Goal: Register for event/course

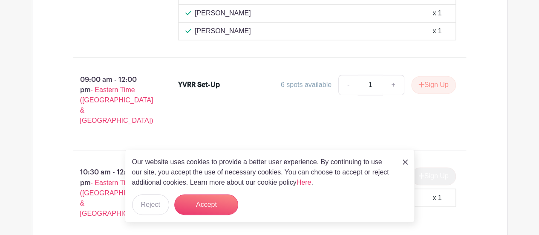
scroll to position [725, 0]
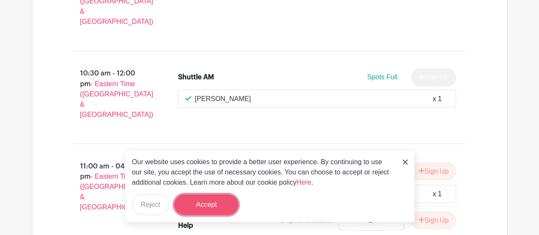
click at [217, 199] on button "Accept" at bounding box center [206, 204] width 64 height 20
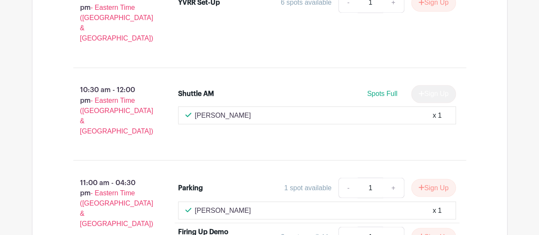
scroll to position [597, 0]
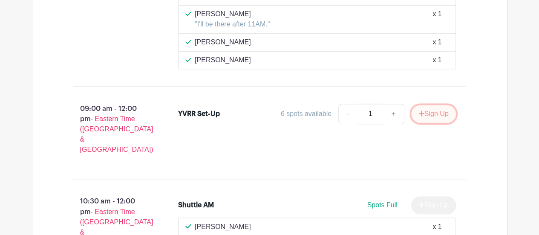
click at [441, 120] on button "Sign Up" at bounding box center [434, 114] width 45 height 18
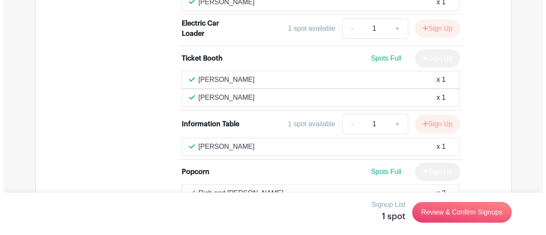
scroll to position [1621, 0]
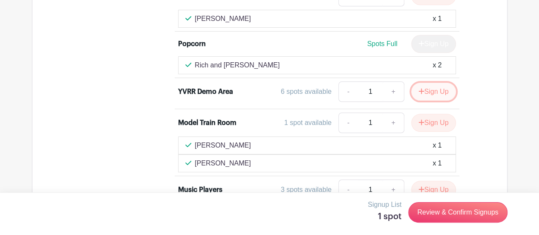
click at [429, 83] on button "Sign Up" at bounding box center [434, 92] width 45 height 18
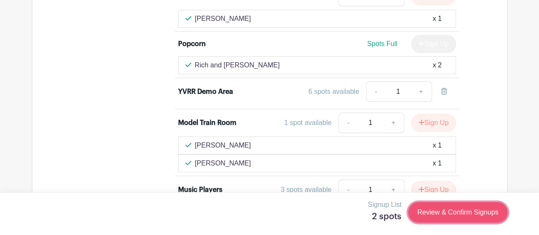
click at [450, 213] on link "Review & Confirm Signups" at bounding box center [458, 212] width 99 height 20
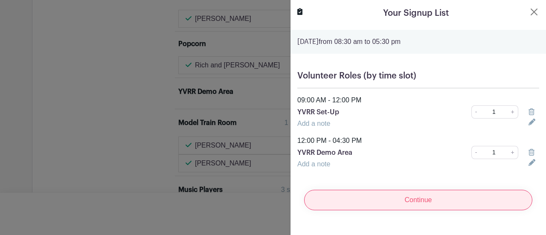
click at [420, 200] on input "Continue" at bounding box center [418, 200] width 228 height 20
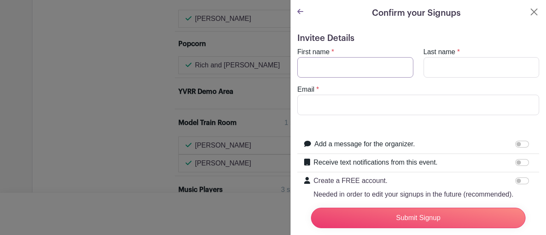
click at [348, 63] on input "First name" at bounding box center [355, 67] width 116 height 20
type input "[PERSON_NAME]"
click at [423, 64] on input "Last name" at bounding box center [481, 67] width 116 height 20
type input "Gates"
click at [365, 98] on input "Email" at bounding box center [418, 105] width 242 height 20
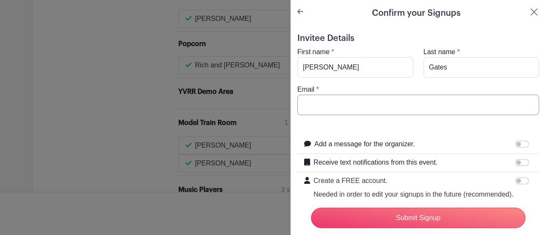
type input "[EMAIL_ADDRESS][DOMAIN_NAME]"
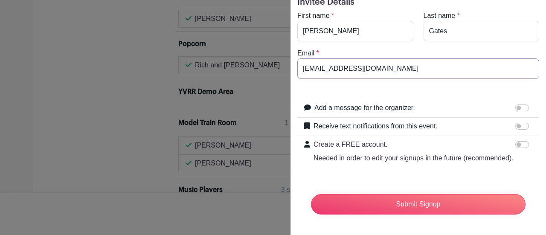
scroll to position [52, 0]
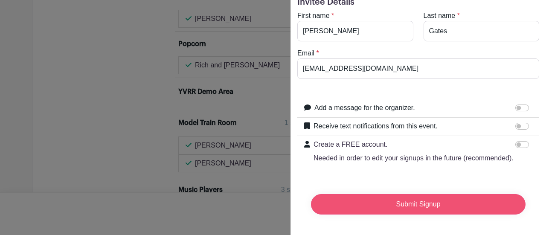
click at [406, 199] on input "Submit Signup" at bounding box center [418, 204] width 215 height 20
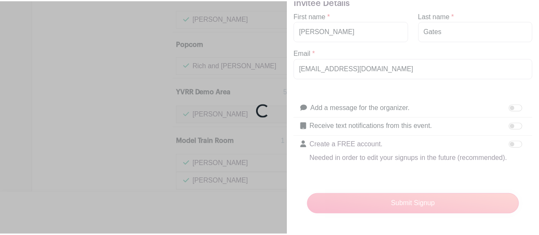
scroll to position [1624, 0]
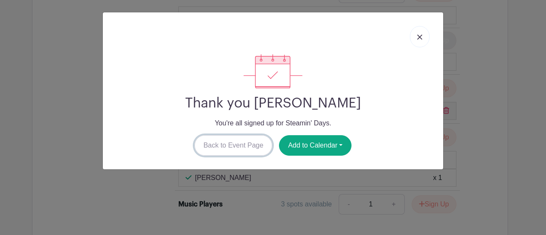
click at [253, 141] on link "Back to Event Page" at bounding box center [233, 145] width 78 height 20
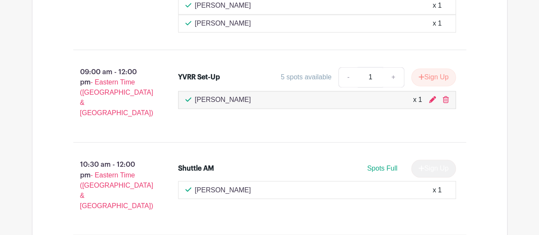
scroll to position [600, 0]
